Goal: Task Accomplishment & Management: Use online tool/utility

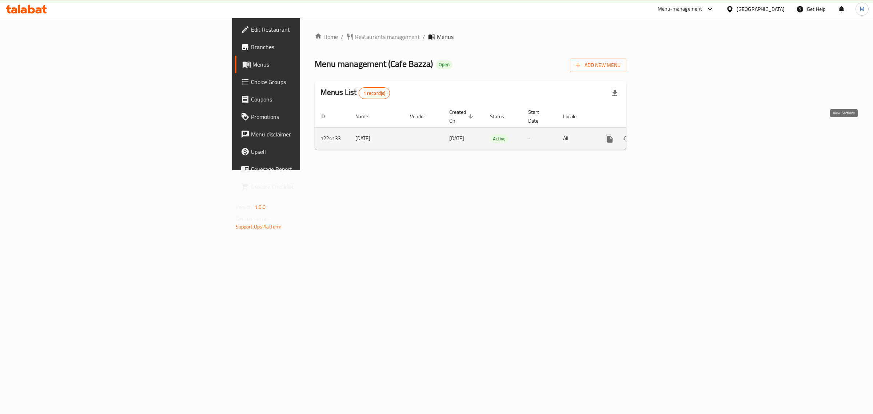
click at [666, 134] on icon "enhanced table" at bounding box center [661, 138] width 9 height 9
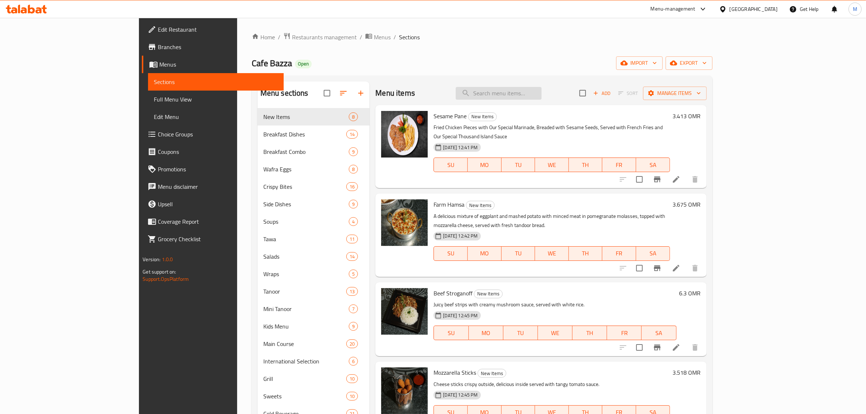
click at [541, 95] on input "search" at bounding box center [499, 93] width 86 height 13
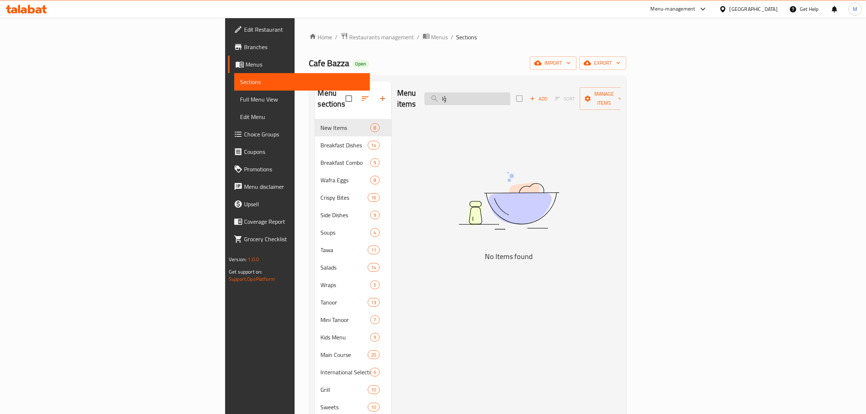
type input "ؤ"
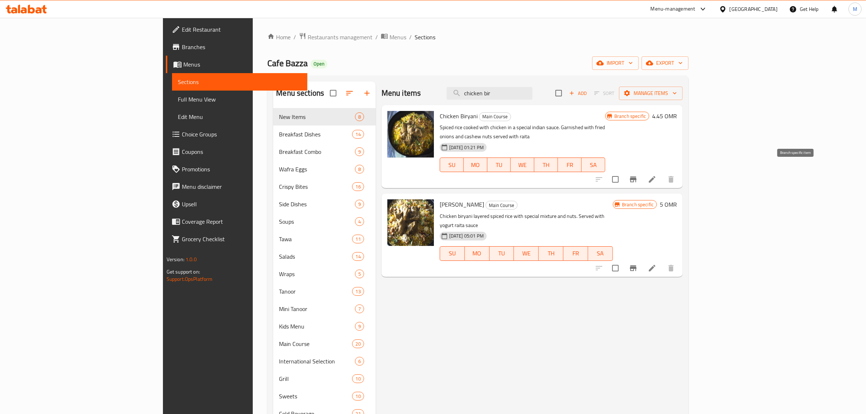
type input "chicken bir"
click at [636, 176] on icon "Branch-specific-item" at bounding box center [633, 179] width 7 height 6
click at [682, 66] on span "export" at bounding box center [664, 63] width 35 height 9
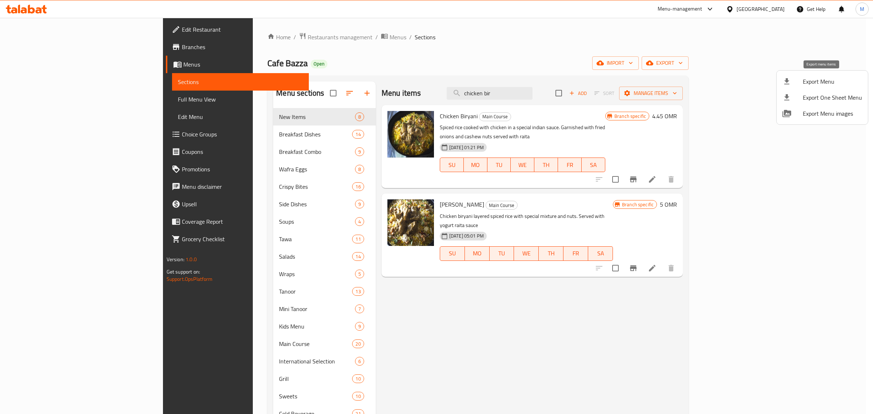
click at [795, 83] on div at bounding box center [792, 81] width 20 height 9
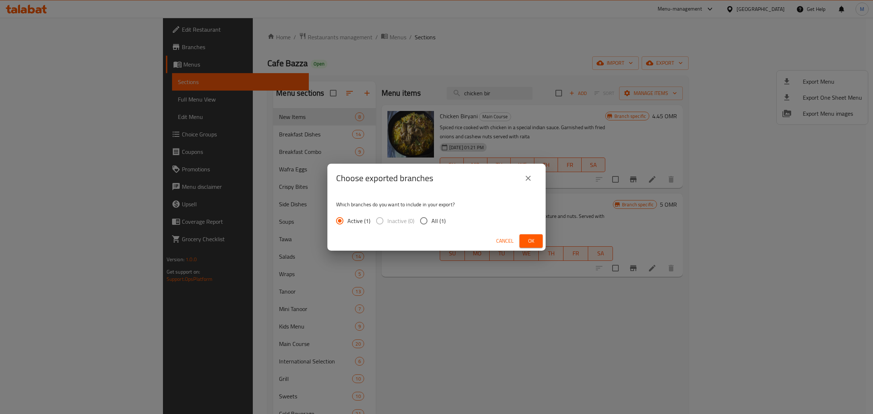
click at [439, 222] on span "All (1)" at bounding box center [438, 220] width 14 height 9
click at [431, 222] on input "All (1)" at bounding box center [423, 220] width 15 height 15
radio input "true"
click at [529, 241] on span "Ok" at bounding box center [531, 240] width 12 height 9
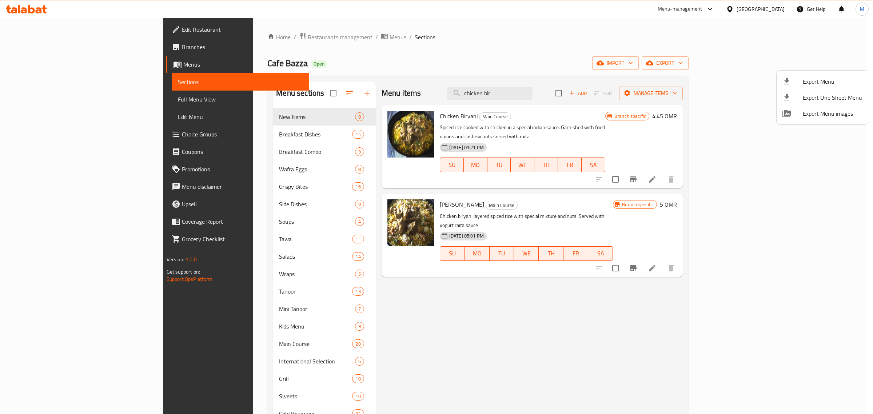
click at [59, 49] on div at bounding box center [436, 207] width 873 height 414
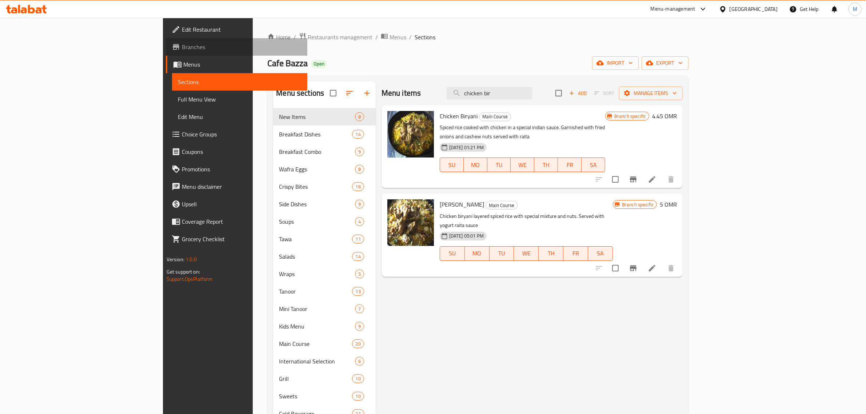
click at [182, 44] on span "Branches" at bounding box center [242, 47] width 120 height 9
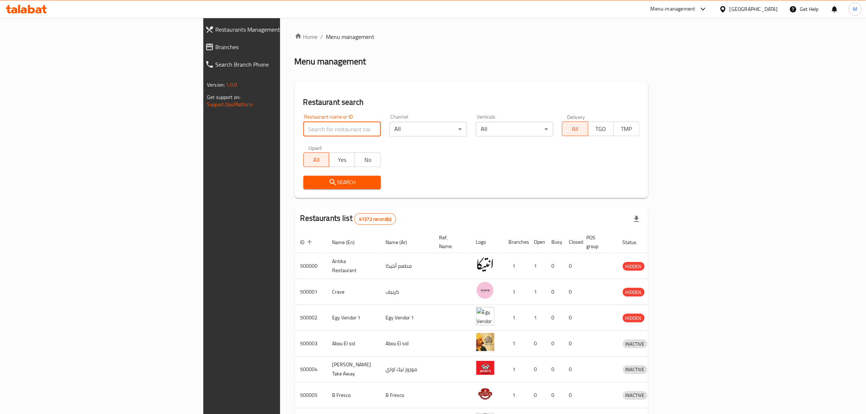
click at [303, 129] on input "search" at bounding box center [341, 129] width 77 height 15
paste input "682435"
type input "682435"
click at [309, 180] on span "Search" at bounding box center [342, 182] width 66 height 9
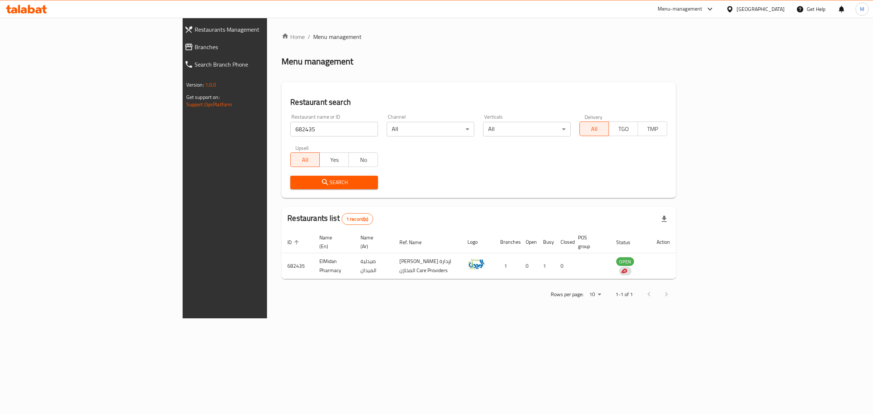
click at [389, 76] on div "Home / Menu management Menu management Restaurant search Restaurant name or ID …" at bounding box center [478, 167] width 394 height 271
click at [290, 128] on input "682435" at bounding box center [334, 129] width 88 height 15
click at [712, 9] on icon at bounding box center [709, 9] width 4 height 3
click at [677, 112] on div "Restaurant-Management" at bounding box center [674, 114] width 57 height 8
